Goal: Task Accomplishment & Management: Complete application form

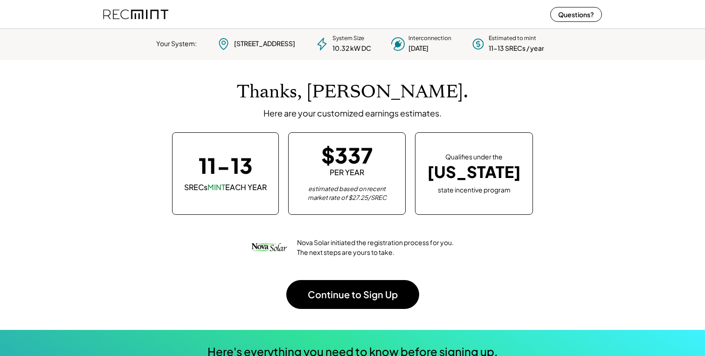
scroll to position [131, 260]
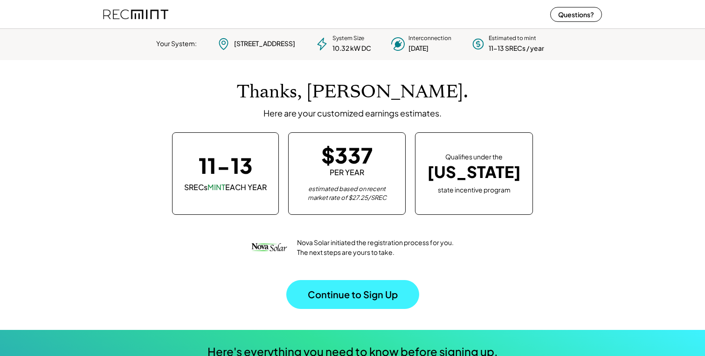
click at [339, 288] on button "Continue to Sign Up" at bounding box center [352, 294] width 133 height 29
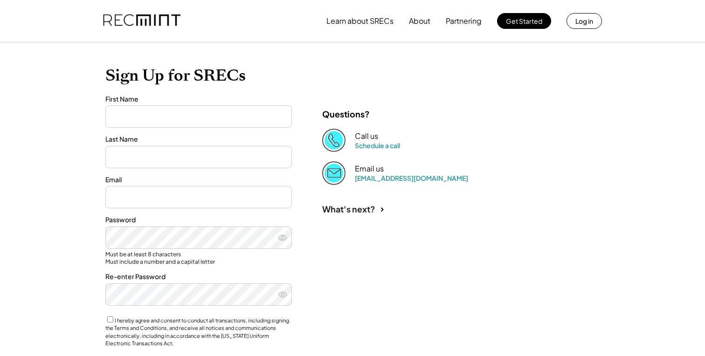
type input "***"
type input "****"
type input "**********"
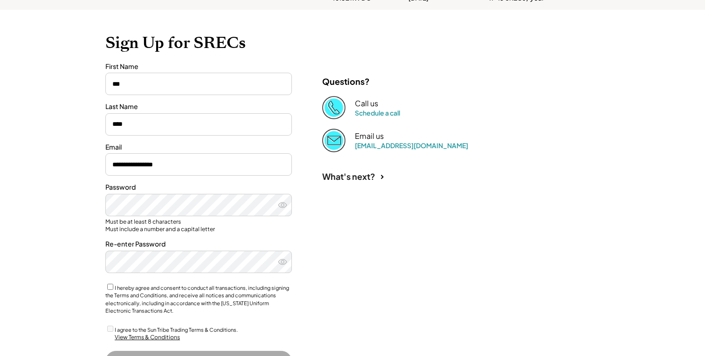
scroll to position [76, 0]
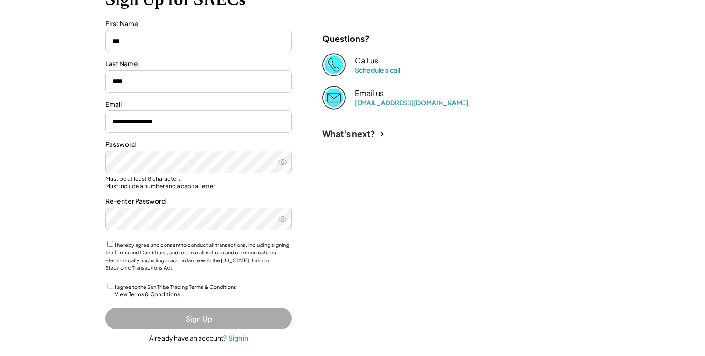
scroll to position [120, 0]
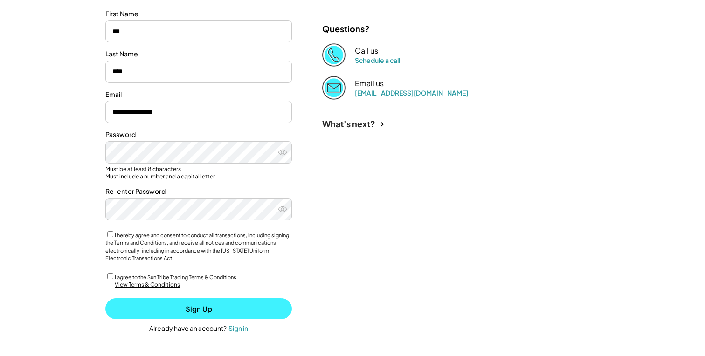
click at [201, 308] on button "Sign Up" at bounding box center [198, 308] width 186 height 21
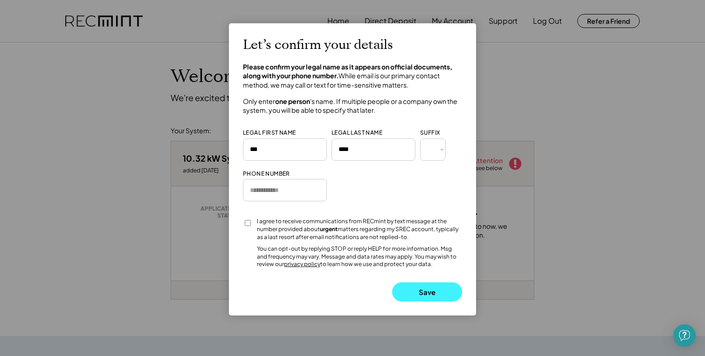
click at [414, 290] on button "Save" at bounding box center [427, 291] width 70 height 19
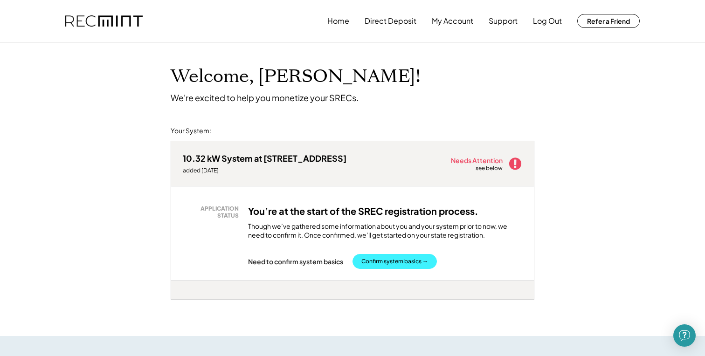
click at [405, 267] on button "Confirm system basics →" at bounding box center [394, 261] width 84 height 15
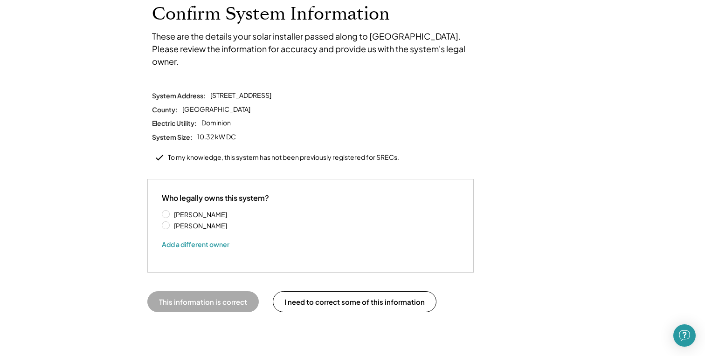
scroll to position [63, 0]
click at [171, 210] on label "[PERSON_NAME]" at bounding box center [213, 213] width 84 height 7
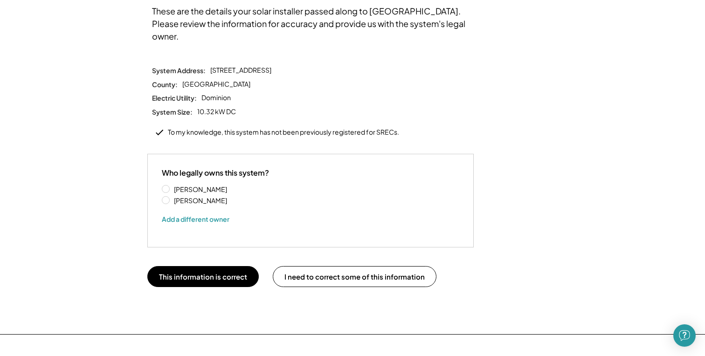
scroll to position [96, 0]
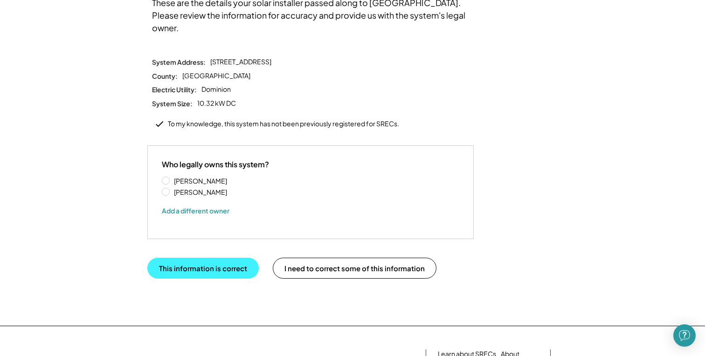
click at [211, 259] on button "This information is correct" at bounding box center [202, 268] width 111 height 21
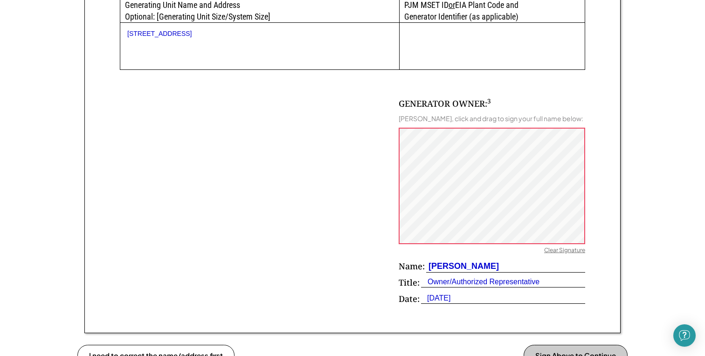
scroll to position [532, 0]
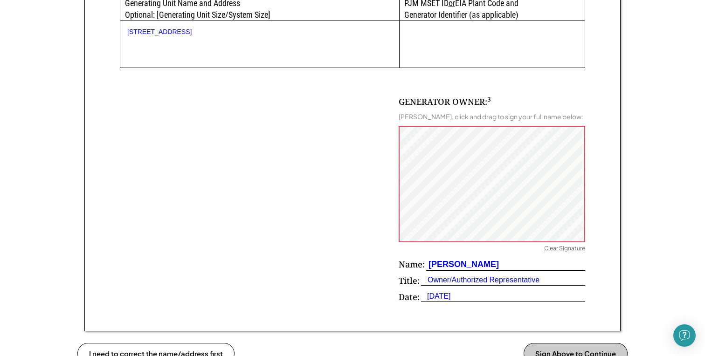
click at [395, 177] on div "GENERATOR OWNER: 3 Dan Ross, click and drag to sign your full name below: Clear…" at bounding box center [352, 188] width 465 height 240
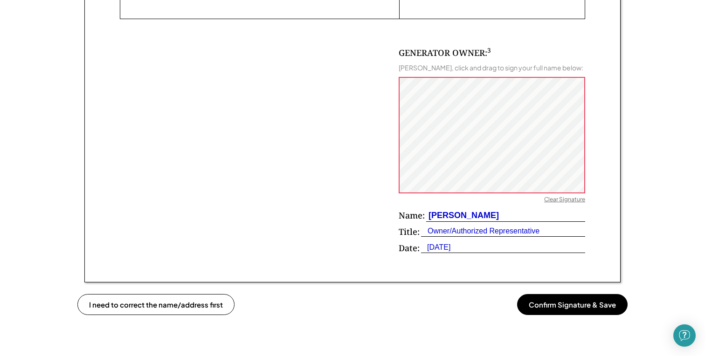
scroll to position [582, 0]
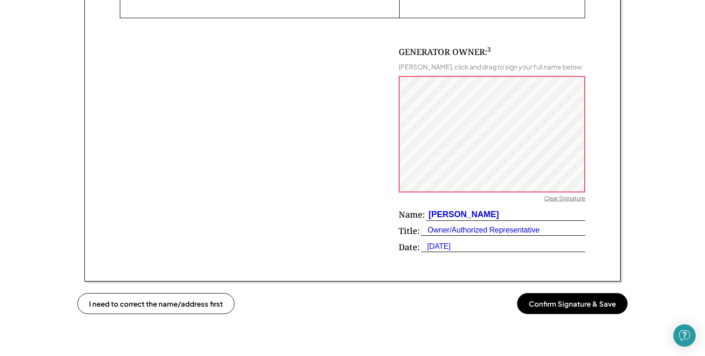
click at [566, 300] on button "Confirm Signature & Save" at bounding box center [572, 303] width 110 height 21
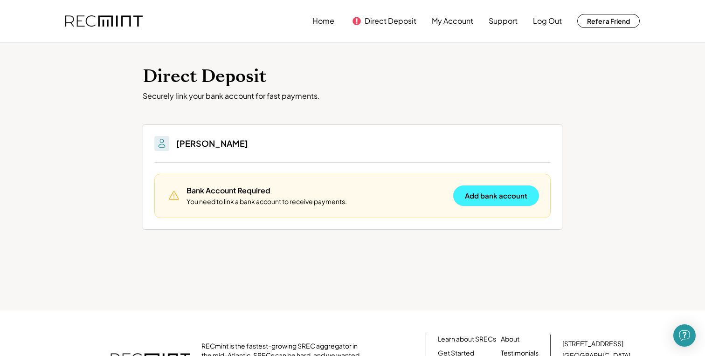
click at [501, 195] on button "Add bank account" at bounding box center [496, 195] width 86 height 21
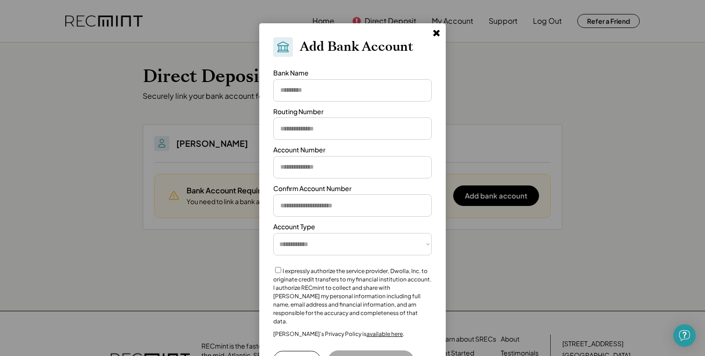
click at [335, 89] on input "input" at bounding box center [352, 90] width 158 height 22
type input "*"
type input "**********"
type input "*********"
type input "**********"
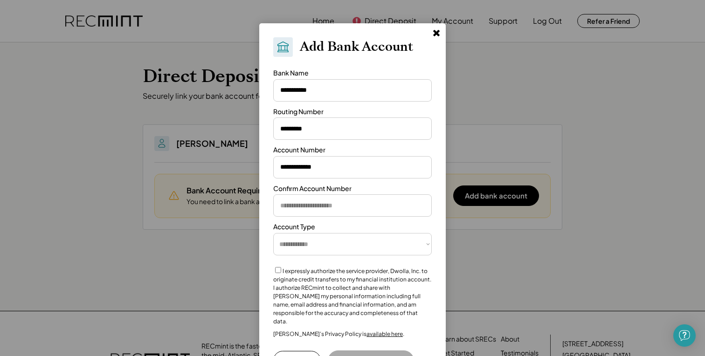
click at [433, 190] on div "**********" at bounding box center [352, 204] width 186 height 362
click at [311, 213] on input "input" at bounding box center [352, 205] width 158 height 22
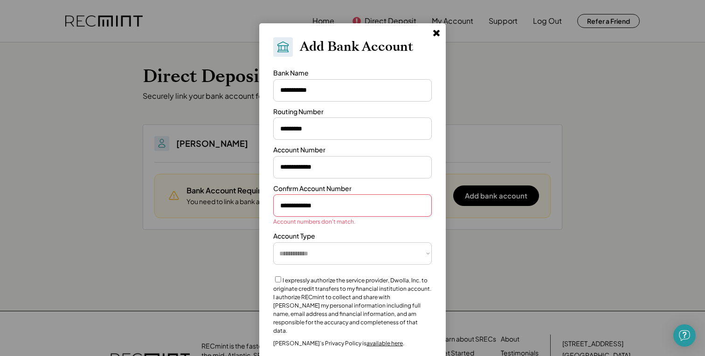
type input "**********"
click at [376, 277] on label "I expressly authorize the service provider, Dwolla, Inc. to originate credit tr…" at bounding box center [352, 305] width 158 height 57
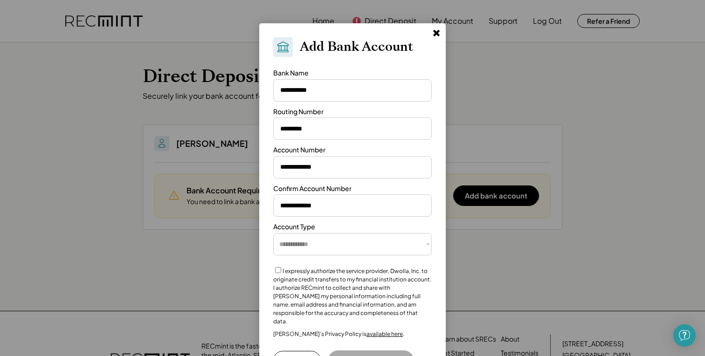
click at [352, 243] on select "**********" at bounding box center [352, 244] width 158 height 22
select select "**********"
click at [273, 233] on select "**********" at bounding box center [352, 244] width 158 height 22
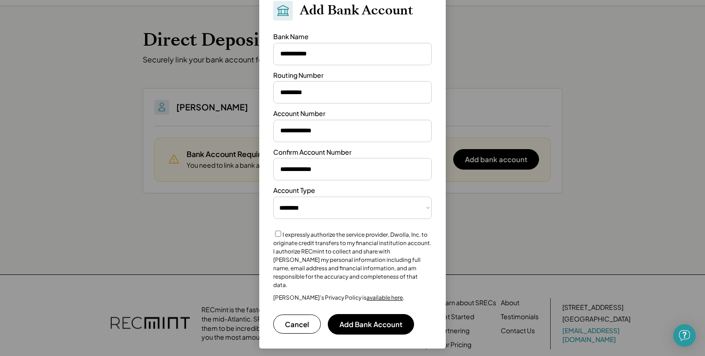
scroll to position [38, 0]
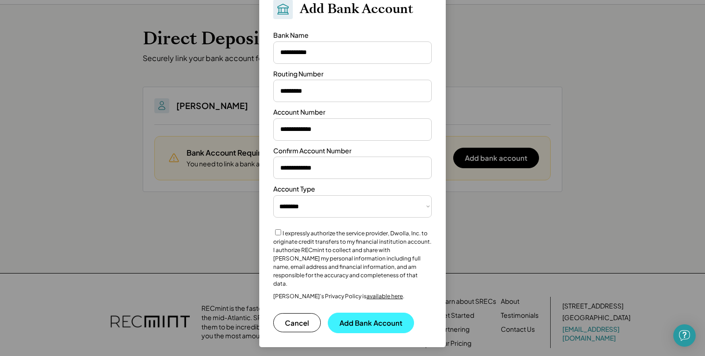
click at [359, 313] on button "Add Bank Account" at bounding box center [371, 323] width 86 height 21
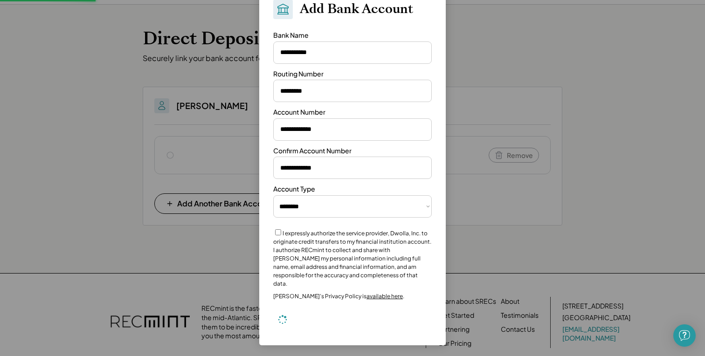
select select "**********"
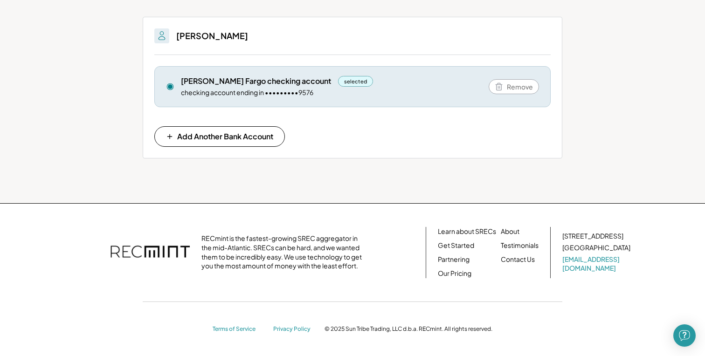
scroll to position [0, 0]
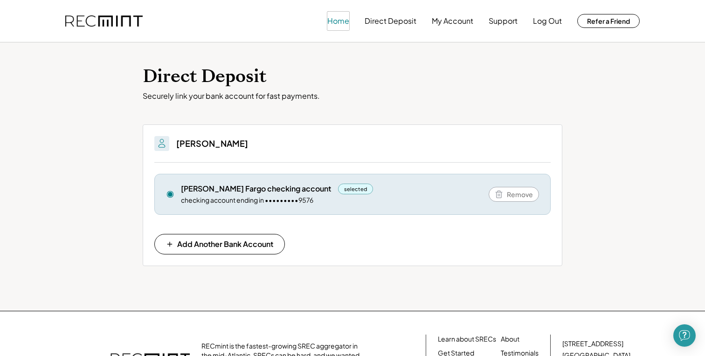
click at [343, 21] on button "Home" at bounding box center [338, 21] width 22 height 19
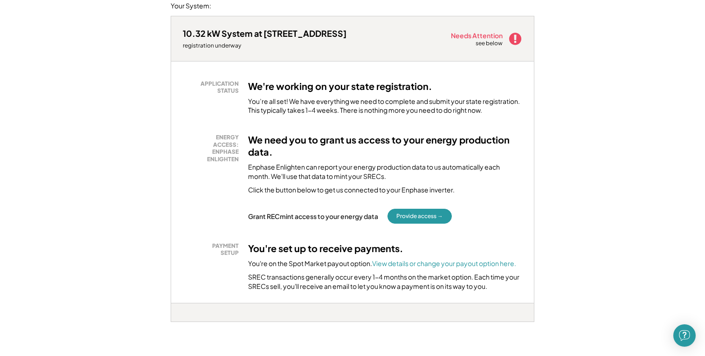
scroll to position [131, 0]
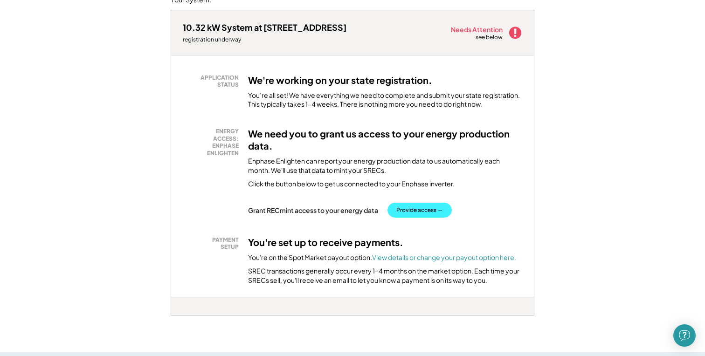
click at [412, 213] on button "Provide access →" at bounding box center [419, 210] width 64 height 15
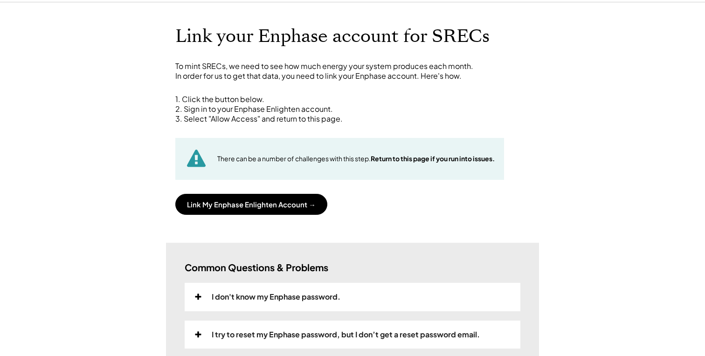
scroll to position [70, 0]
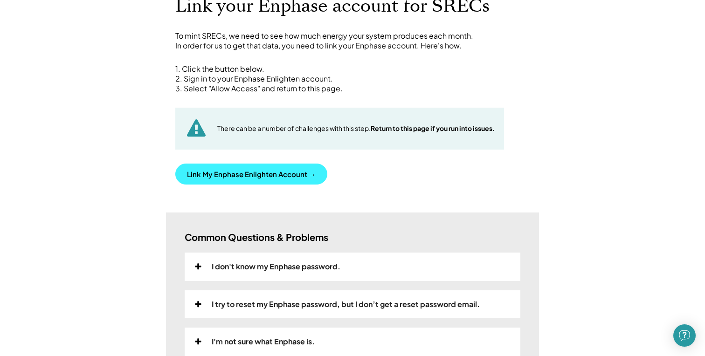
click at [262, 176] on button "Link My Enphase Enlighten Account →" at bounding box center [251, 174] width 152 height 21
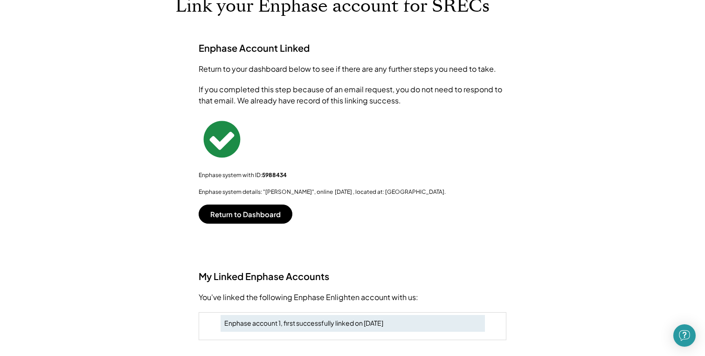
scroll to position [0, 0]
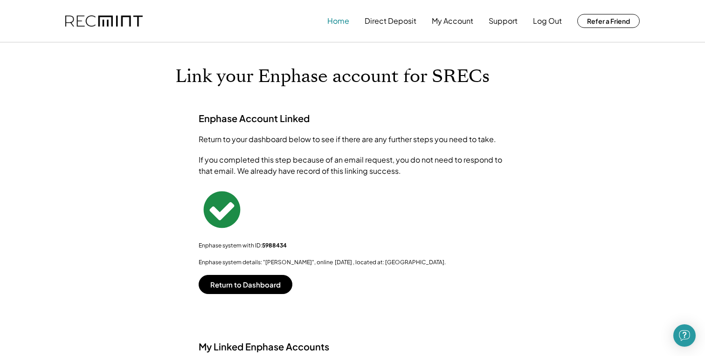
click at [337, 20] on button "Home" at bounding box center [338, 21] width 22 height 19
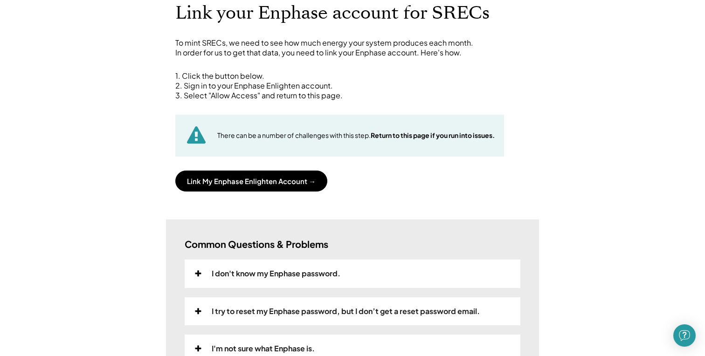
scroll to position [67, 0]
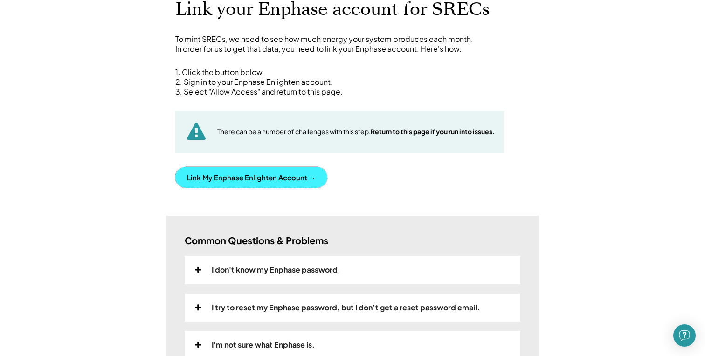
click at [219, 184] on button "Link My Enphase Enlighten Account →" at bounding box center [251, 177] width 152 height 21
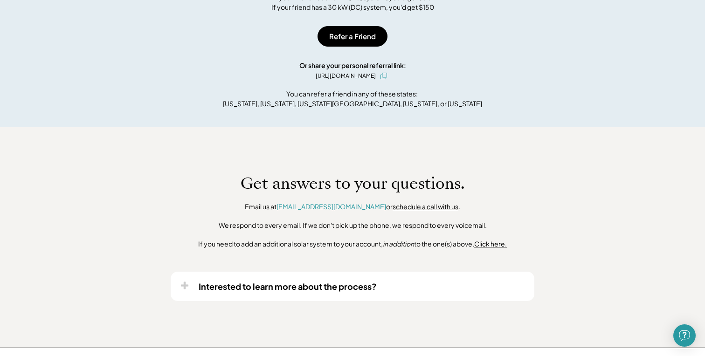
scroll to position [553, 0]
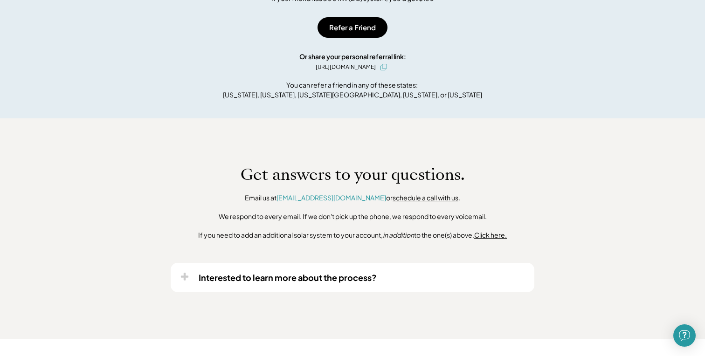
click at [181, 277] on use at bounding box center [184, 276] width 7 height 7
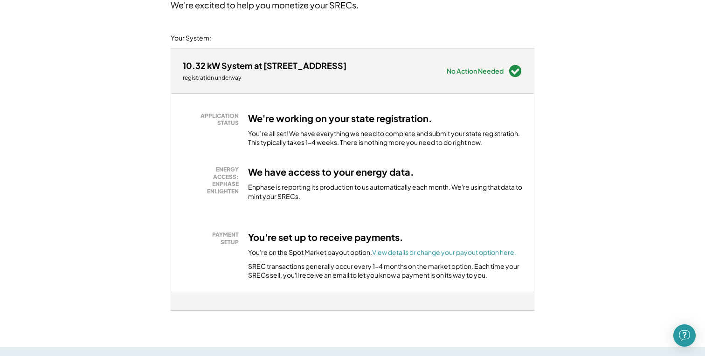
scroll to position [0, 0]
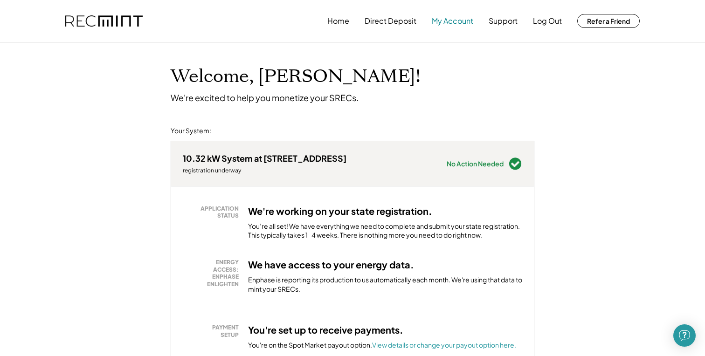
click at [458, 22] on button "My Account" at bounding box center [452, 21] width 41 height 19
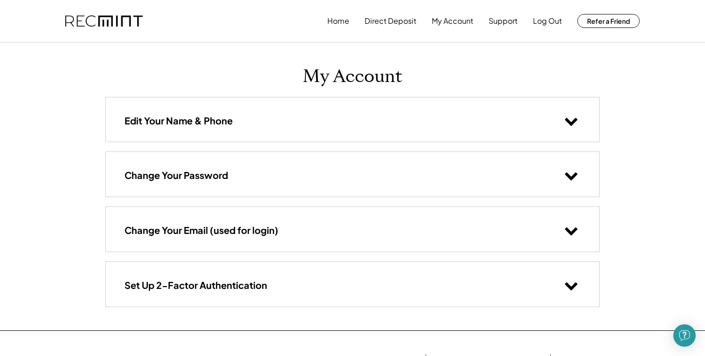
click at [569, 289] on use at bounding box center [571, 286] width 13 height 8
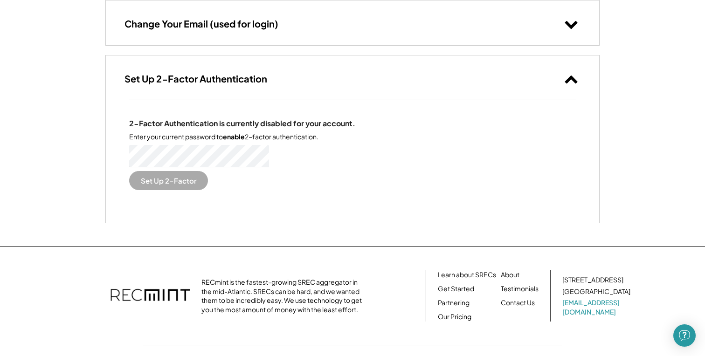
scroll to position [218, 0]
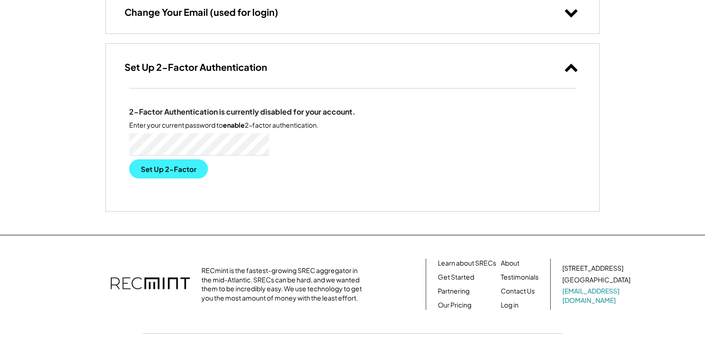
click at [184, 166] on button "Set Up 2-Factor" at bounding box center [168, 168] width 79 height 19
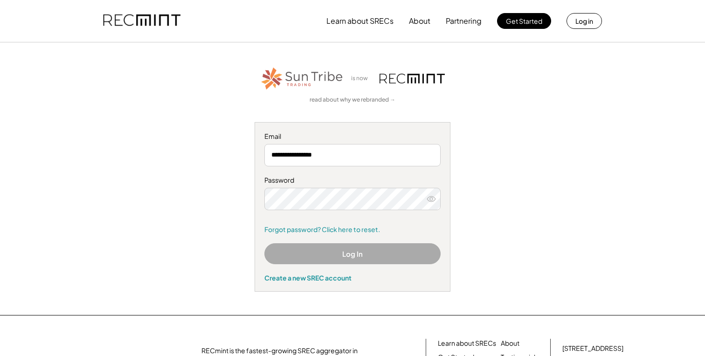
click at [351, 254] on button "Log In" at bounding box center [352, 253] width 176 height 21
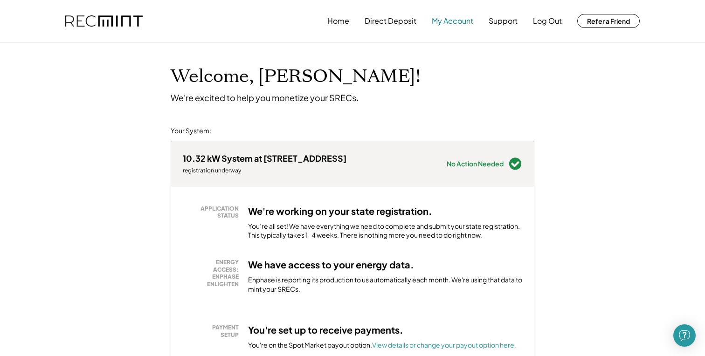
click at [455, 19] on button "My Account" at bounding box center [452, 21] width 41 height 19
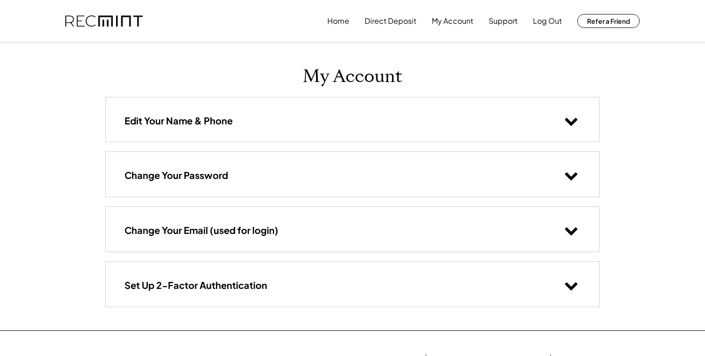
click at [250, 278] on div "Set Up 2-Factor Authentication" at bounding box center [352, 284] width 493 height 44
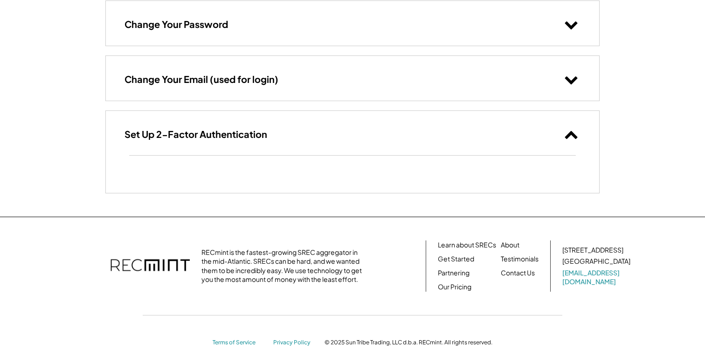
scroll to position [165, 0]
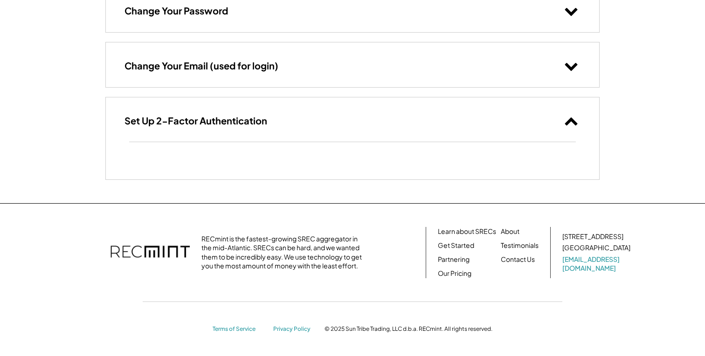
click at [568, 119] on use at bounding box center [571, 121] width 13 height 8
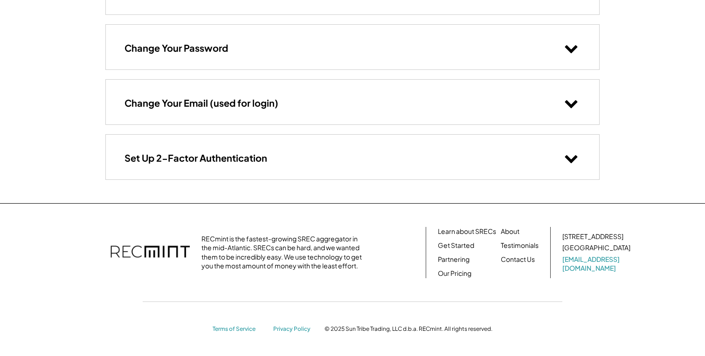
click at [579, 101] on button at bounding box center [571, 103] width 19 height 19
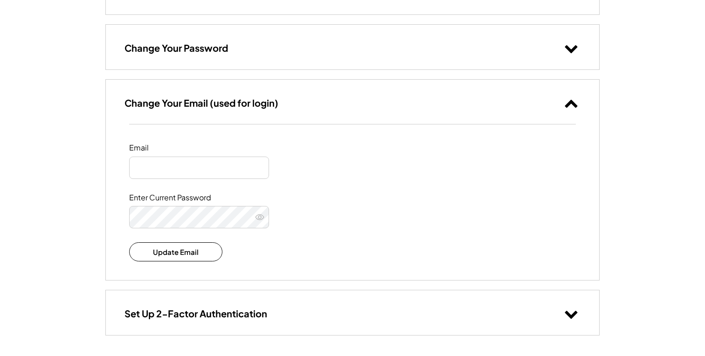
click at [579, 101] on button at bounding box center [571, 103] width 19 height 19
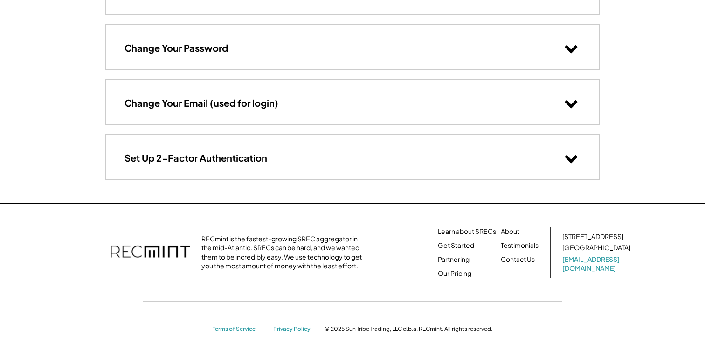
scroll to position [0, 0]
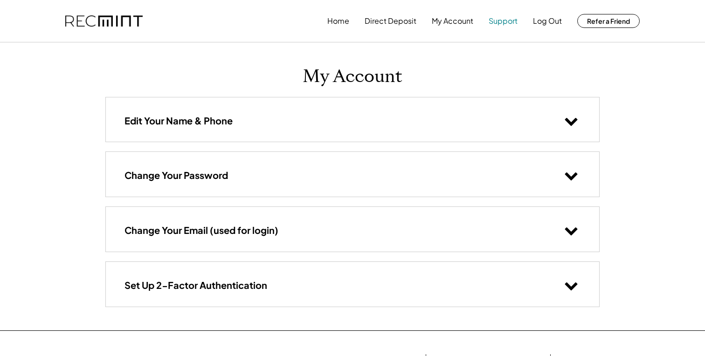
click at [511, 23] on button "Support" at bounding box center [502, 21] width 29 height 19
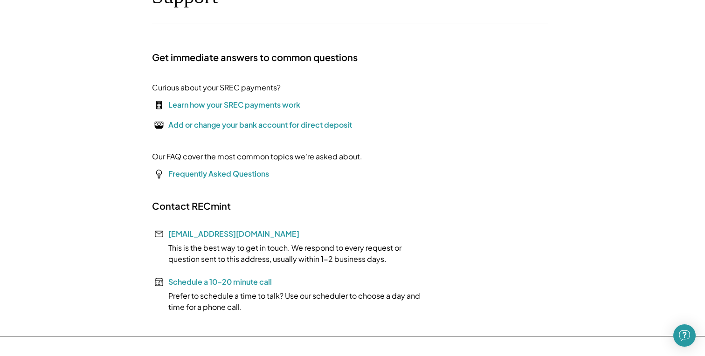
scroll to position [81, 0]
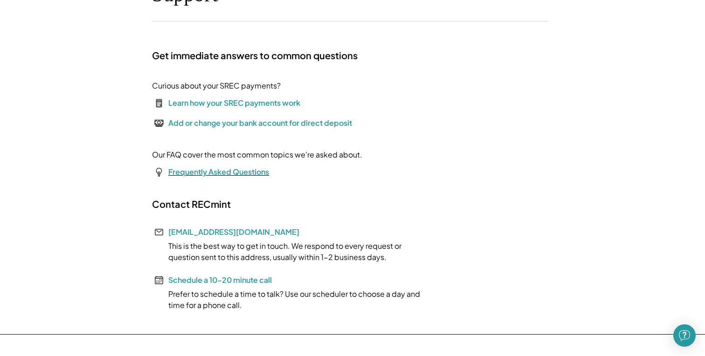
click at [193, 176] on font "Frequently Asked Questions" at bounding box center [218, 172] width 101 height 10
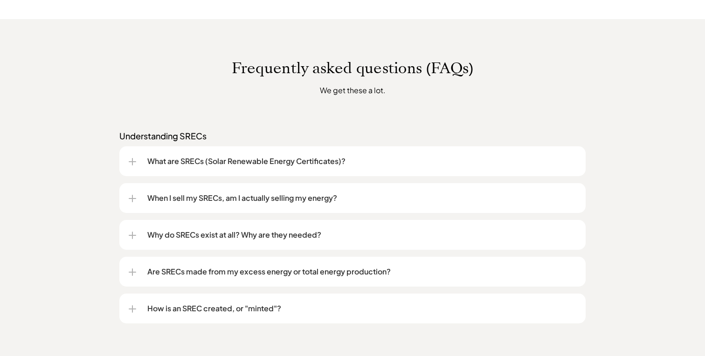
scroll to position [675, 0]
click at [134, 196] on div at bounding box center [132, 197] width 7 height 7
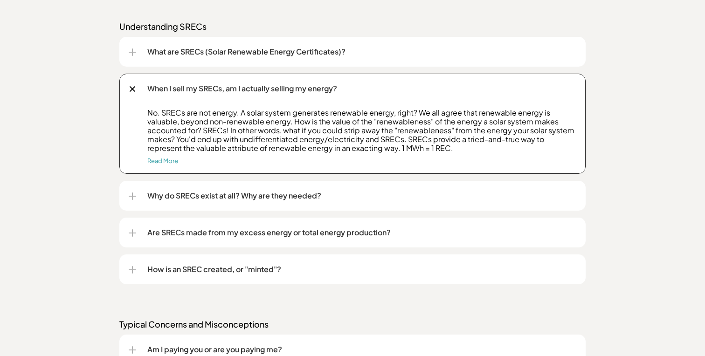
scroll to position [790, 0]
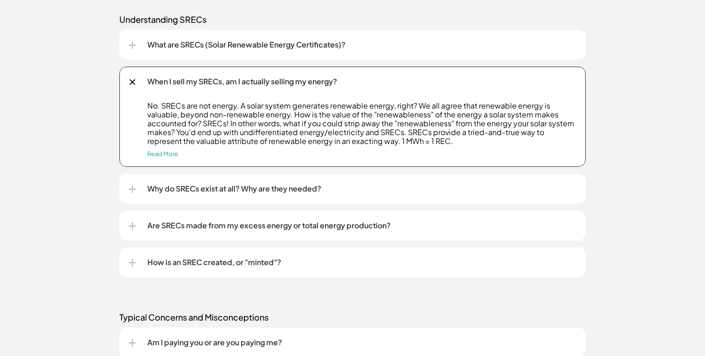
click at [131, 86] on div at bounding box center [132, 81] width 11 height 11
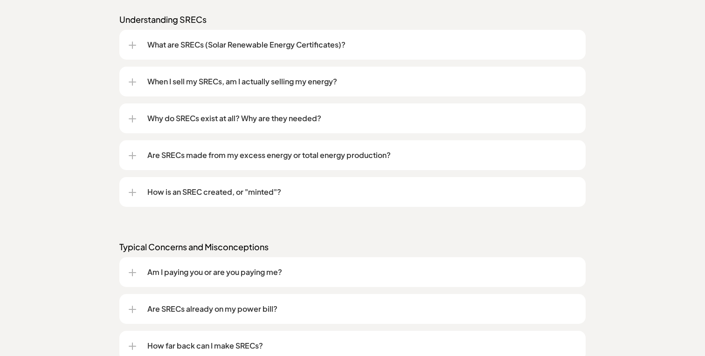
click at [132, 120] on div at bounding box center [132, 118] width 1 height 7
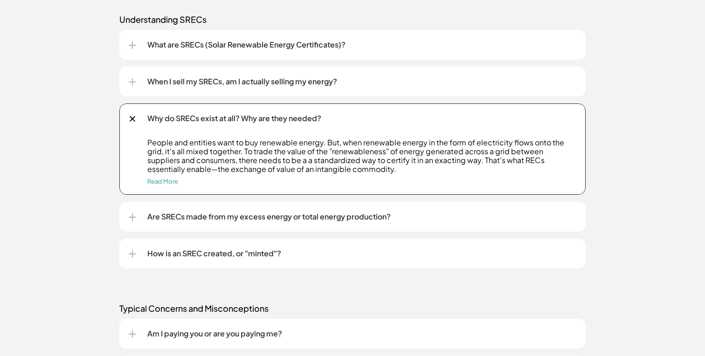
click at [131, 120] on div at bounding box center [132, 118] width 11 height 11
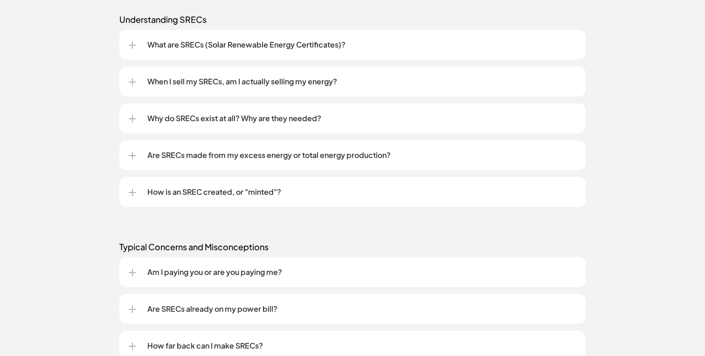
click at [135, 155] on div at bounding box center [132, 155] width 7 height 7
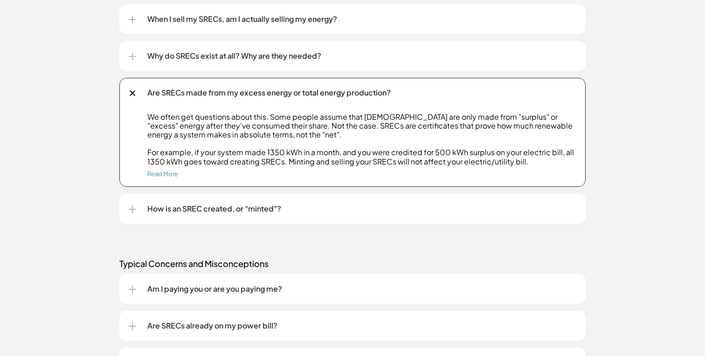
scroll to position [868, 0]
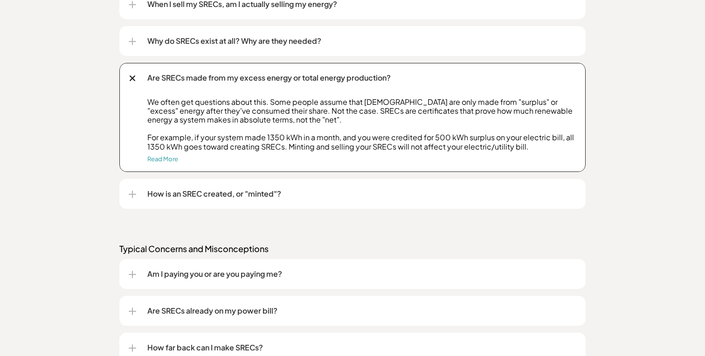
click at [131, 77] on div at bounding box center [132, 78] width 11 height 11
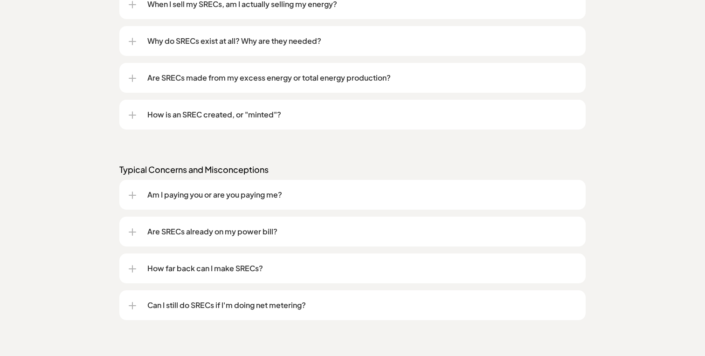
click at [131, 115] on div at bounding box center [132, 115] width 7 height 1
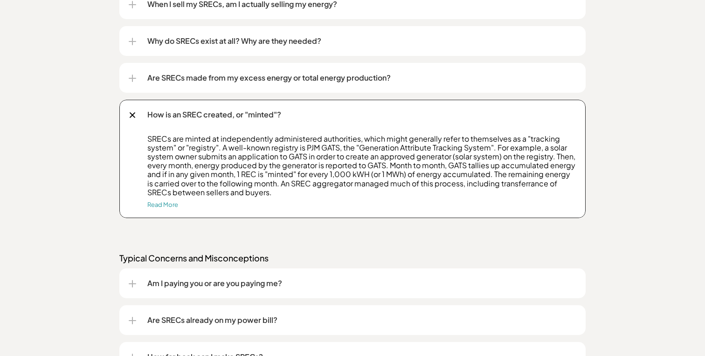
click at [131, 115] on div at bounding box center [132, 115] width 11 height 11
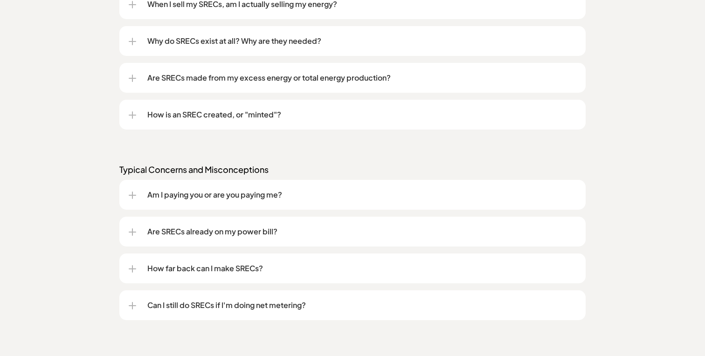
click at [131, 193] on div at bounding box center [132, 195] width 7 height 7
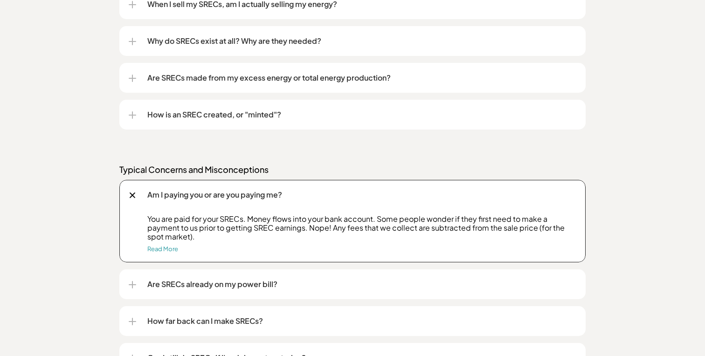
click at [131, 193] on div at bounding box center [133, 195] width 6 height 6
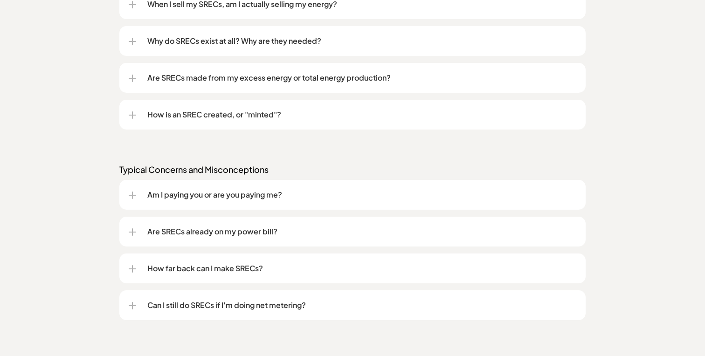
click at [132, 235] on div at bounding box center [132, 231] width 1 height 7
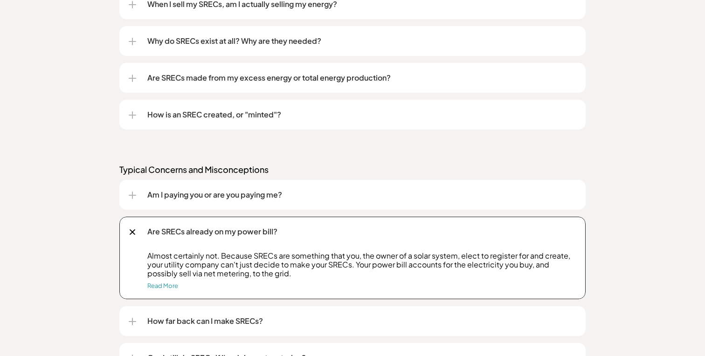
click at [132, 235] on div at bounding box center [132, 232] width 11 height 11
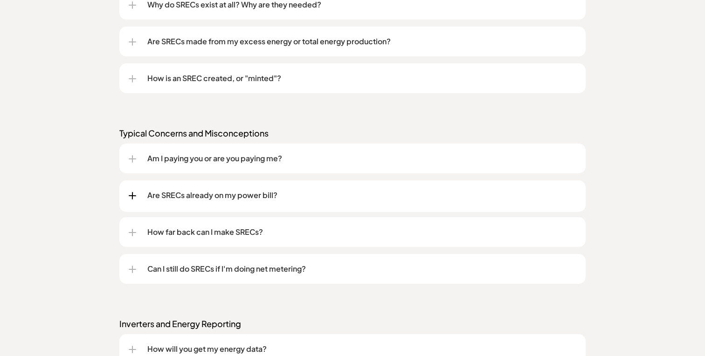
scroll to position [909, 0]
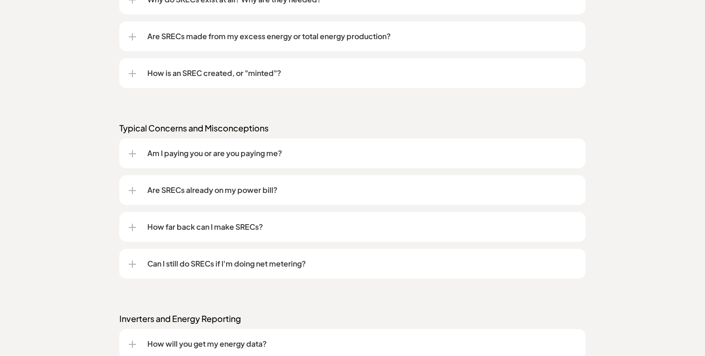
click at [133, 227] on div at bounding box center [132, 227] width 7 height 7
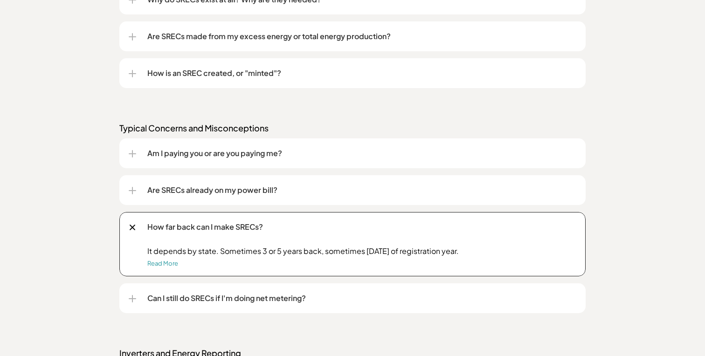
click at [133, 227] on div at bounding box center [133, 227] width 6 height 6
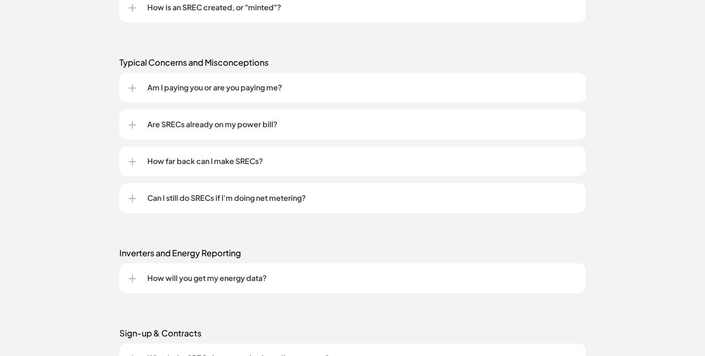
scroll to position [982, 0]
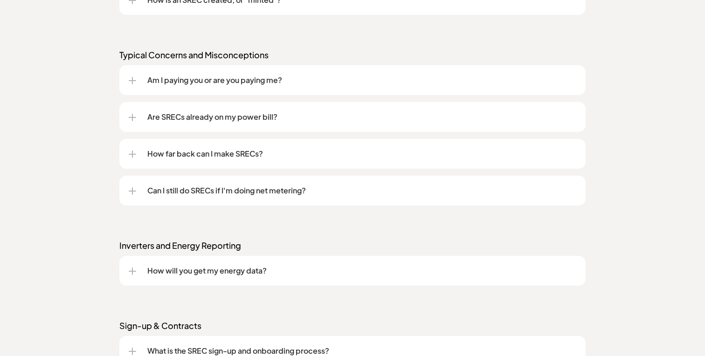
click at [130, 194] on div at bounding box center [132, 190] width 7 height 7
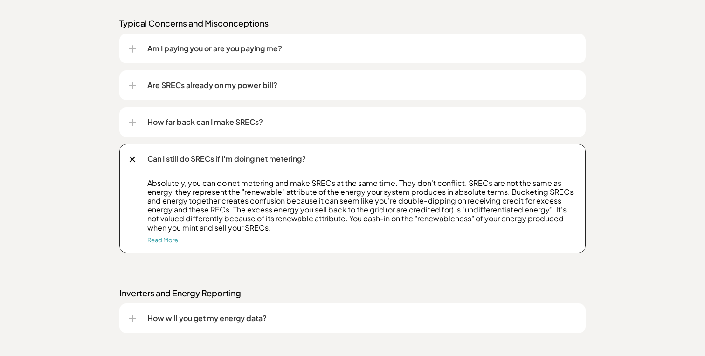
scroll to position [1015, 0]
click at [131, 159] on div at bounding box center [132, 158] width 11 height 11
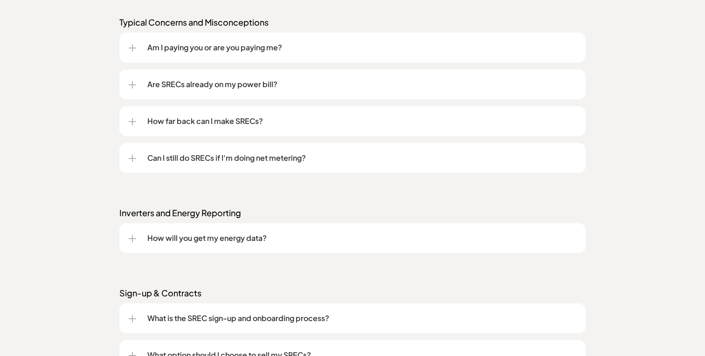
click at [133, 233] on div "How will you get my energy data?" at bounding box center [352, 238] width 447 height 30
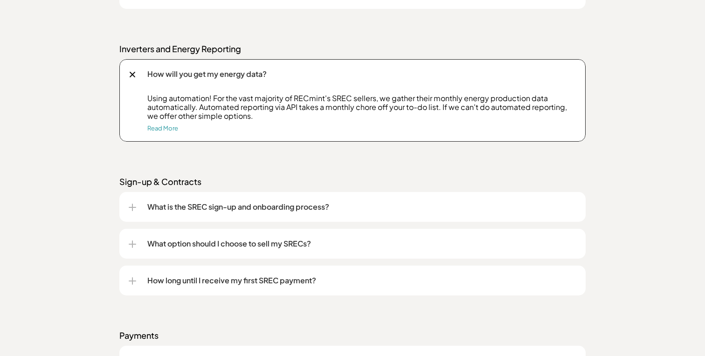
scroll to position [1180, 0]
click at [132, 78] on div at bounding box center [132, 73] width 11 height 11
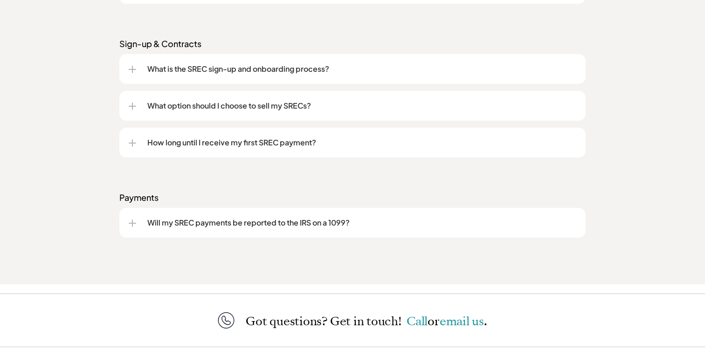
scroll to position [1269, 0]
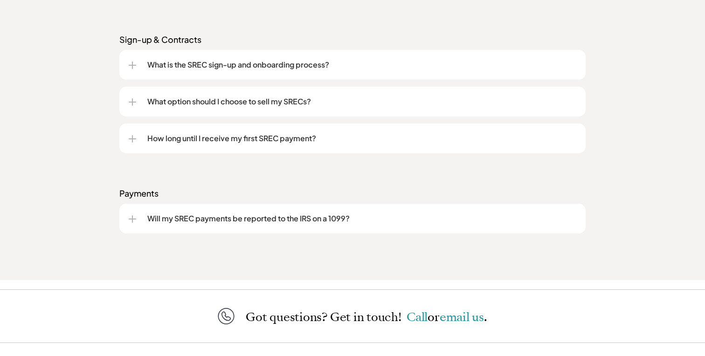
click at [129, 219] on div at bounding box center [132, 219] width 7 height 1
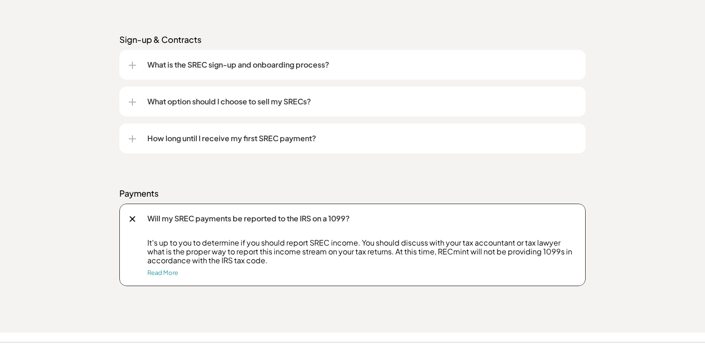
click at [131, 217] on div at bounding box center [132, 218] width 11 height 11
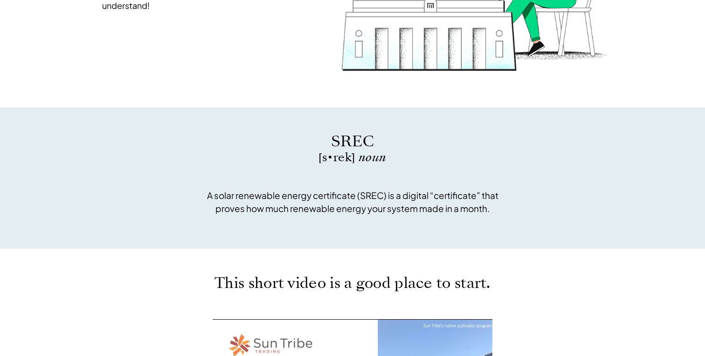
scroll to position [0, 0]
